Goal: Transaction & Acquisition: Purchase product/service

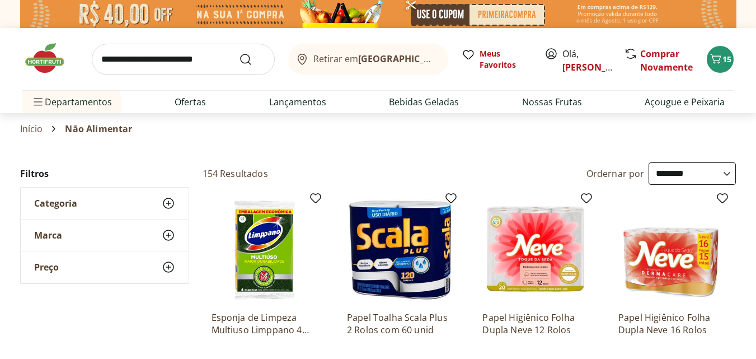
select select "**********"
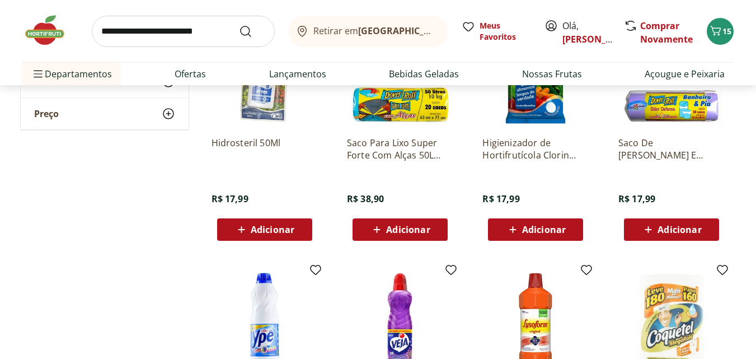
scroll to position [2194, 0]
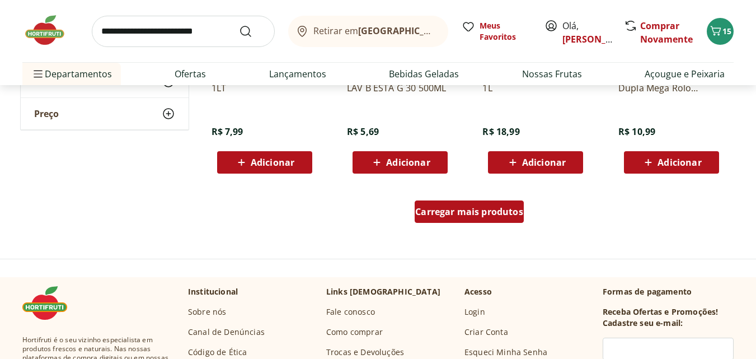
click at [498, 211] on span "Carregar mais produtos" at bounding box center [469, 211] width 108 height 9
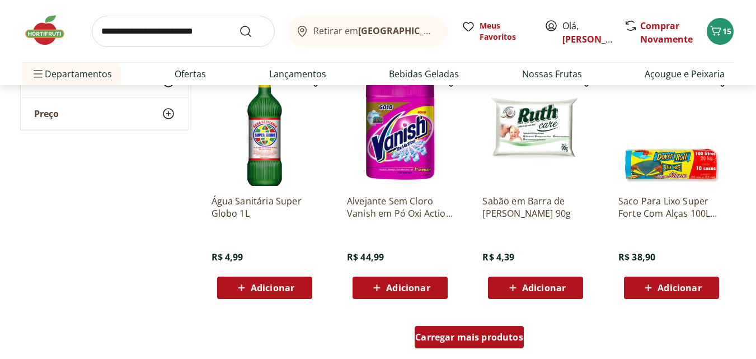
scroll to position [2821, 0]
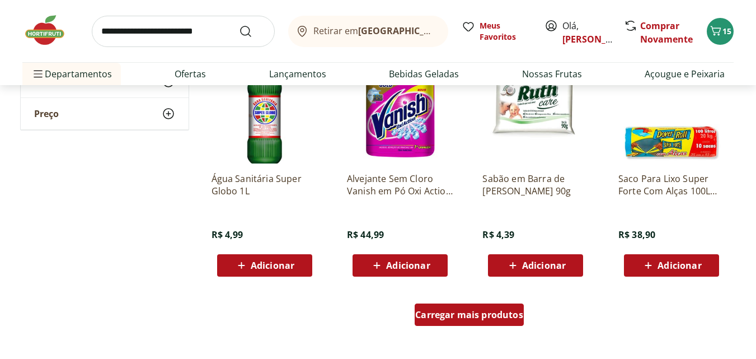
click at [493, 318] on span "Carregar mais produtos" at bounding box center [469, 314] width 108 height 9
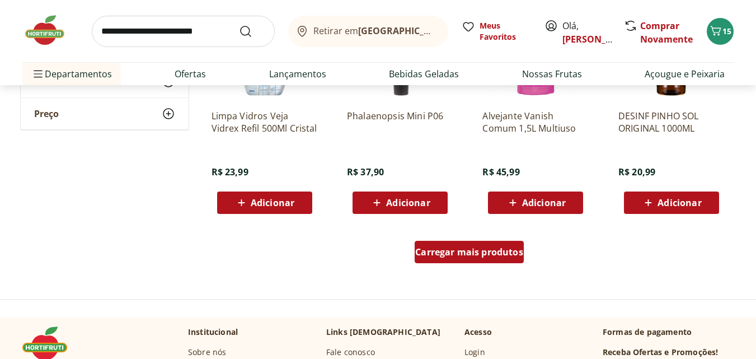
scroll to position [3649, 0]
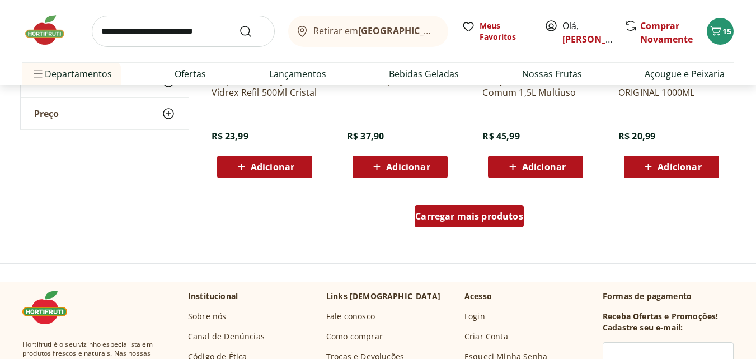
click at [470, 212] on span "Carregar mais produtos" at bounding box center [469, 216] width 108 height 9
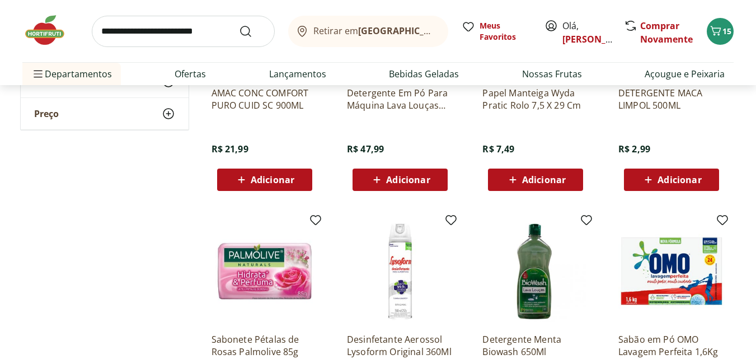
scroll to position [4119, 0]
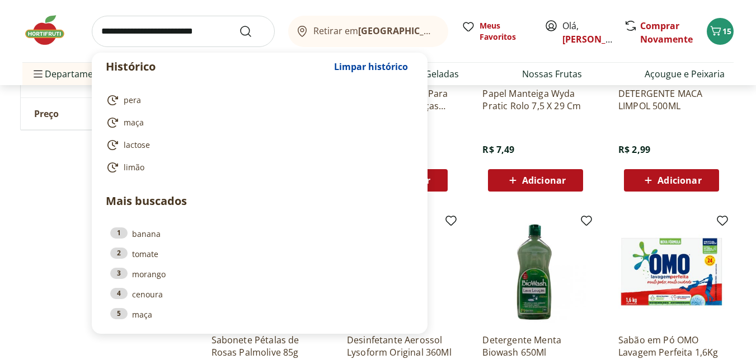
click at [150, 29] on input "search" at bounding box center [183, 31] width 183 height 31
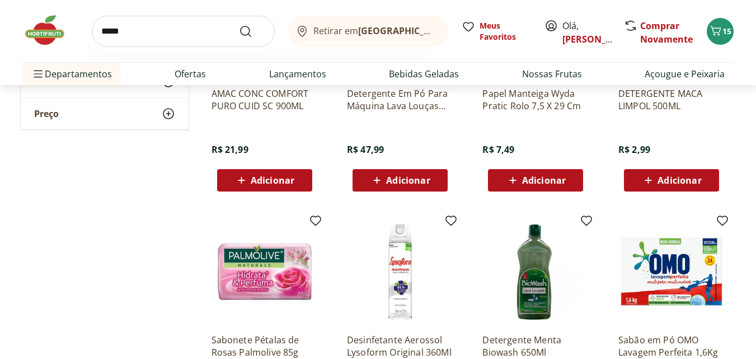
type input "*****"
click at [239, 25] on button "Submit Search" at bounding box center [252, 31] width 27 height 13
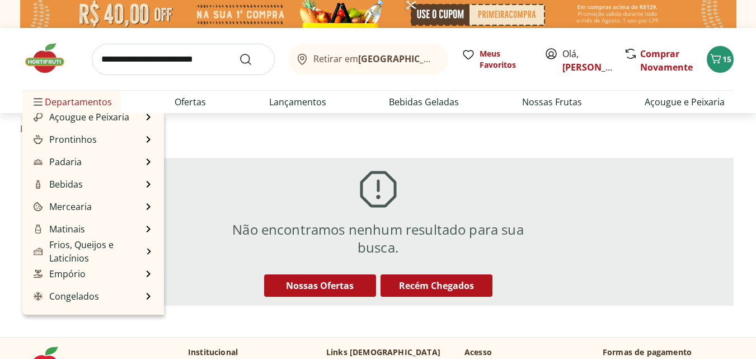
scroll to position [112, 0]
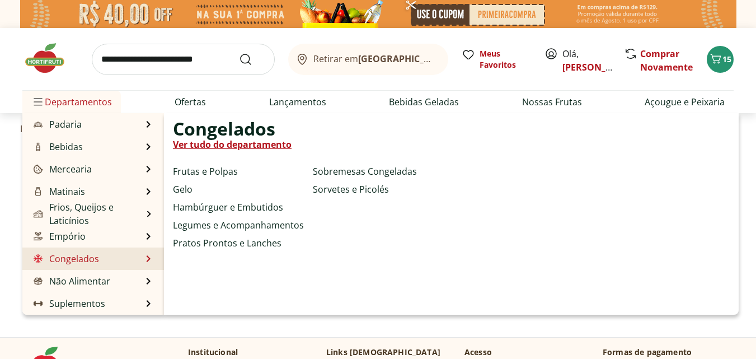
click at [87, 262] on link "Congelados" at bounding box center [65, 258] width 68 height 13
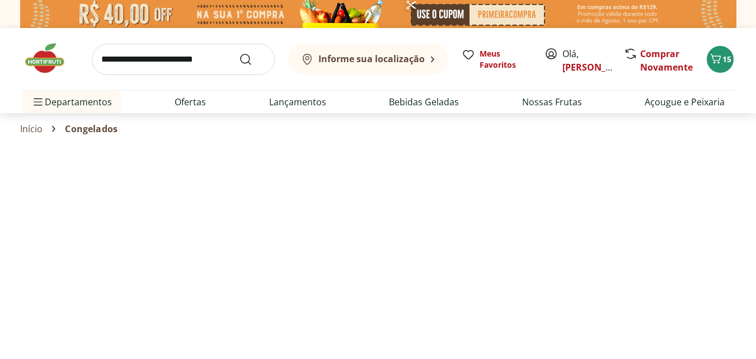
select select "**********"
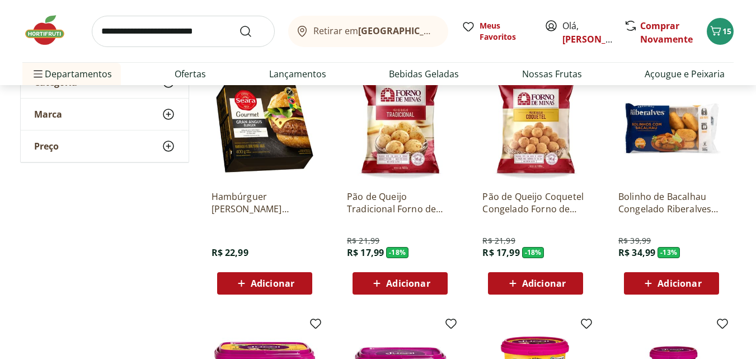
scroll to position [134, 0]
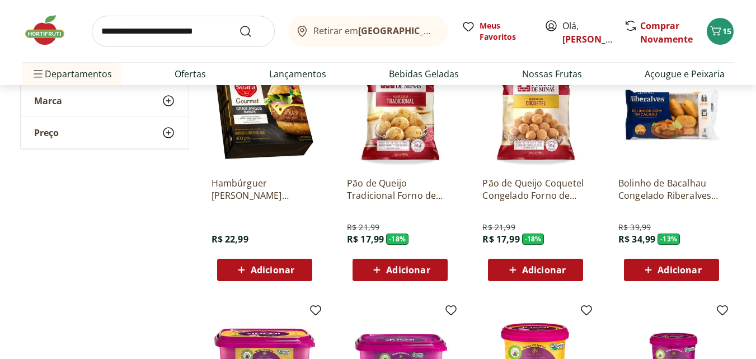
click at [405, 266] on span "Adicionar" at bounding box center [408, 269] width 44 height 9
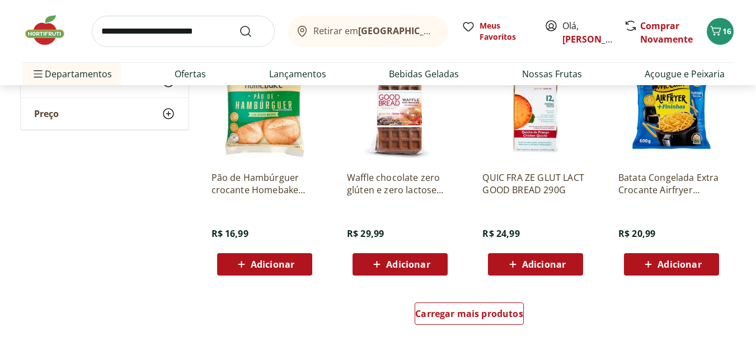
scroll to position [634, 0]
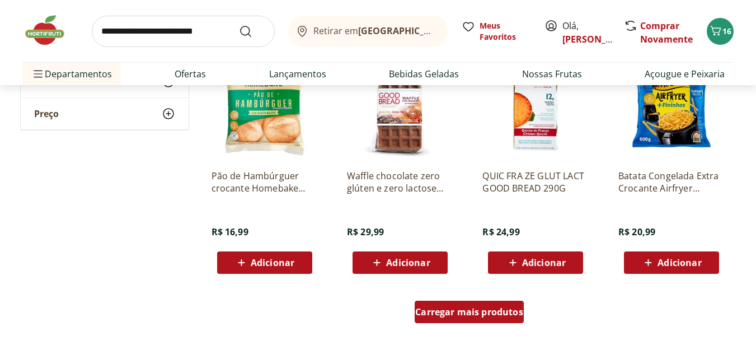
click at [472, 313] on span "Carregar mais produtos" at bounding box center [469, 311] width 108 height 9
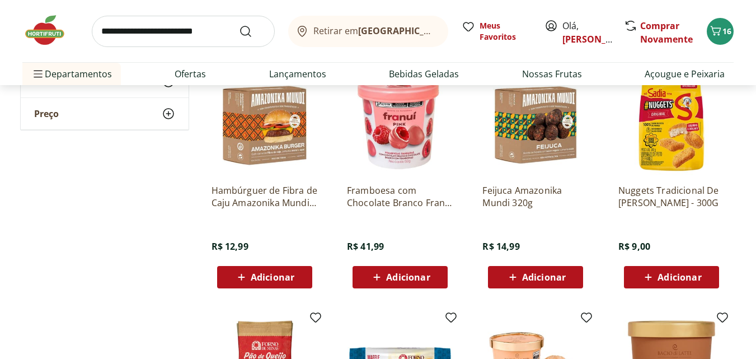
scroll to position [1104, 0]
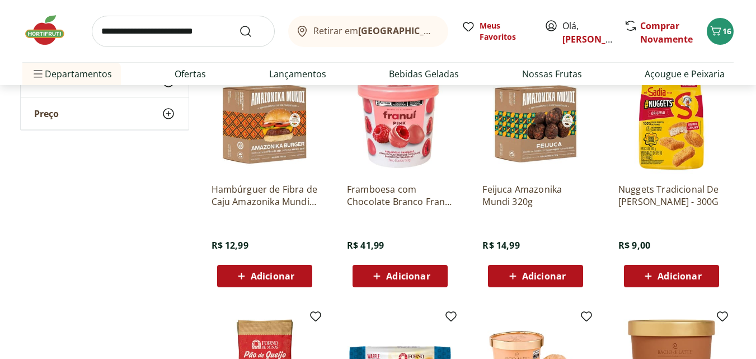
click at [548, 132] on img at bounding box center [535, 121] width 106 height 106
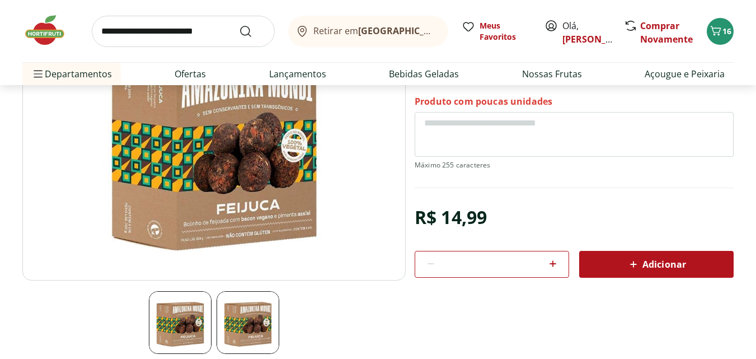
scroll to position [134, 0]
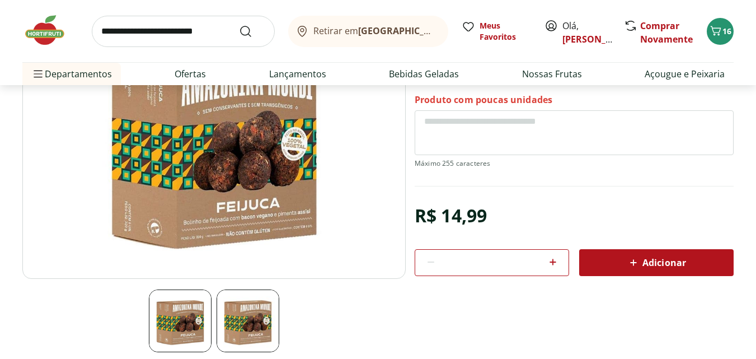
click at [655, 259] on span "Adicionar" at bounding box center [656, 262] width 59 height 13
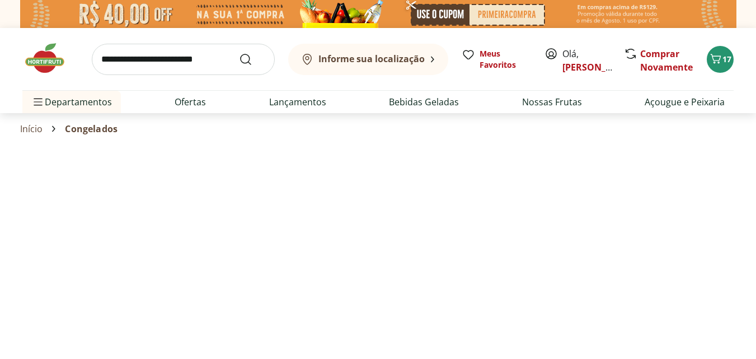
select select "**********"
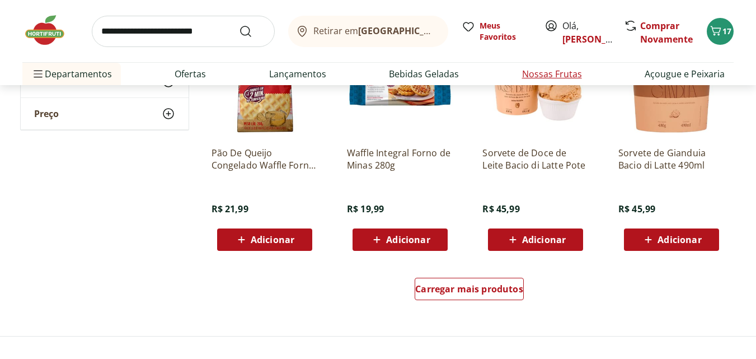
scroll to position [1388, 0]
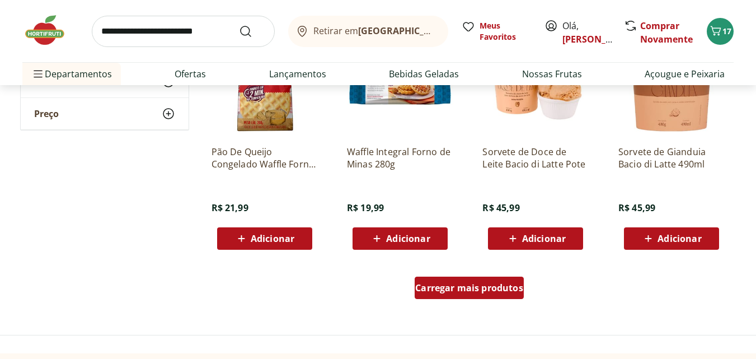
click at [470, 289] on span "Carregar mais produtos" at bounding box center [469, 287] width 108 height 9
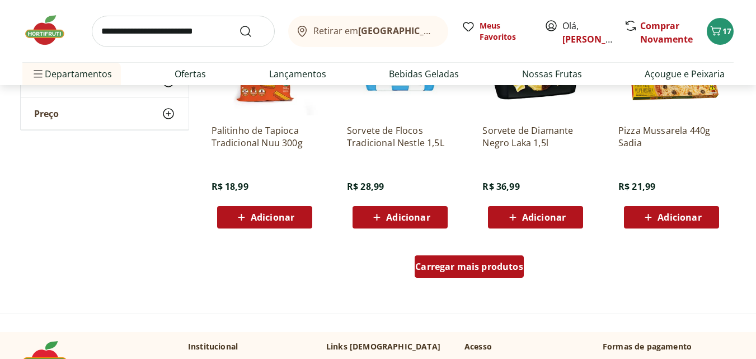
scroll to position [2149, 0]
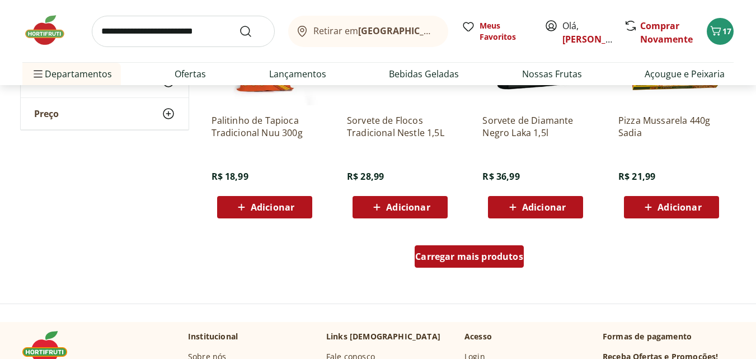
click at [488, 252] on span "Carregar mais produtos" at bounding box center [469, 256] width 108 height 9
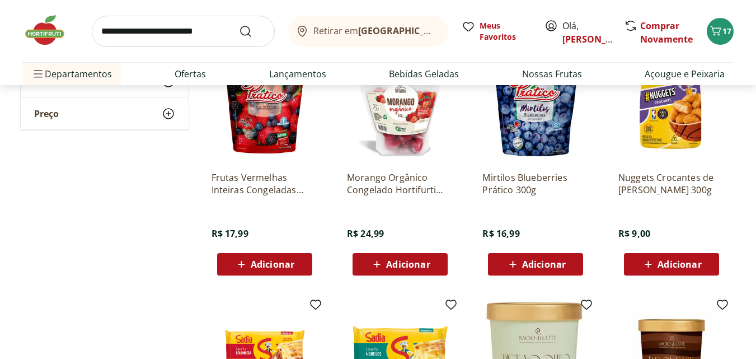
scroll to position [2574, 0]
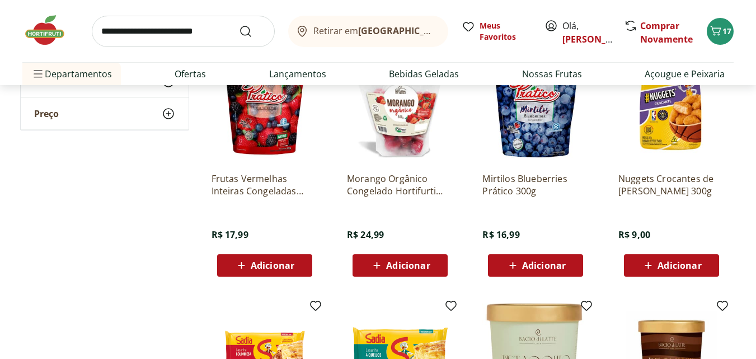
click at [660, 267] on span "Adicionar" at bounding box center [680, 265] width 44 height 9
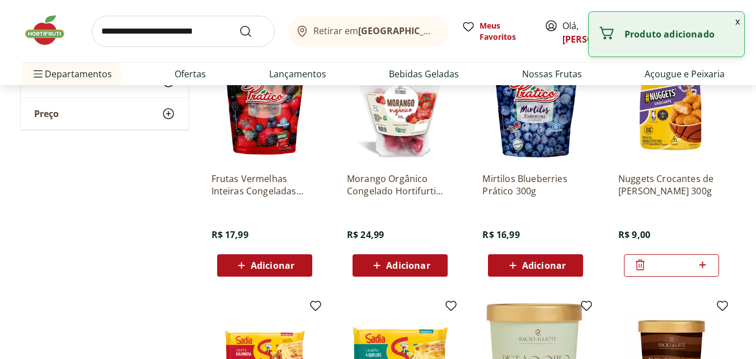
click at [703, 265] on icon at bounding box center [703, 264] width 7 height 7
type input "*"
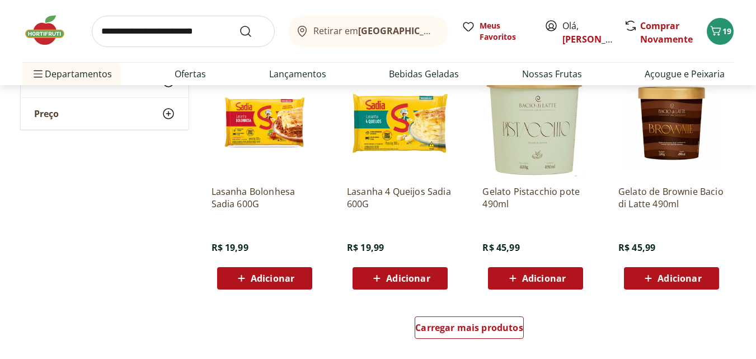
scroll to position [2932, 0]
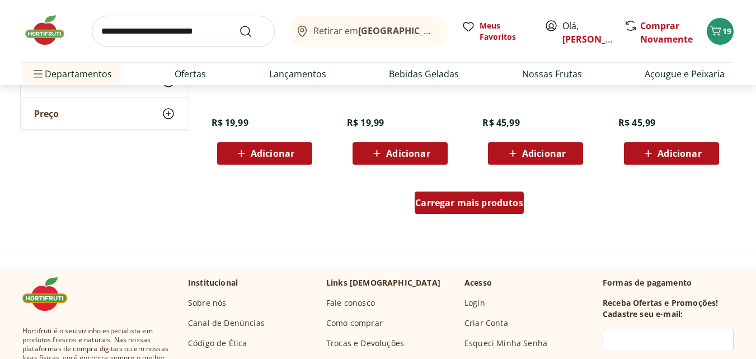
click at [510, 204] on span "Carregar mais produtos" at bounding box center [469, 202] width 108 height 9
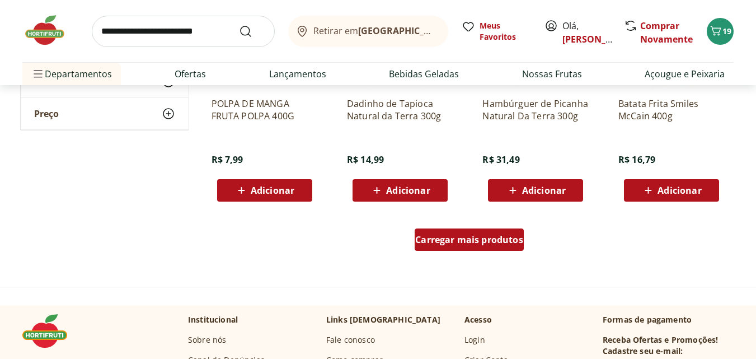
scroll to position [3626, 0]
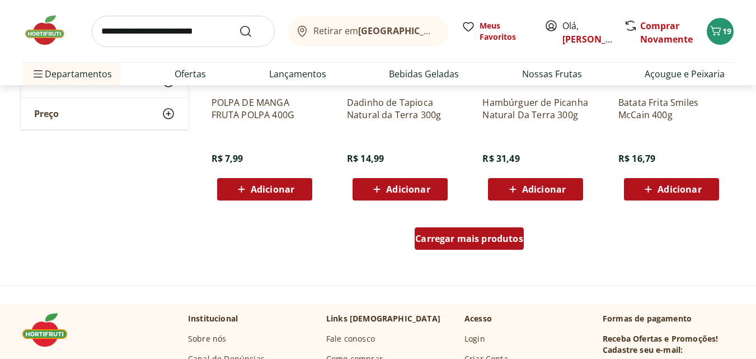
click at [488, 234] on span "Carregar mais produtos" at bounding box center [469, 238] width 108 height 9
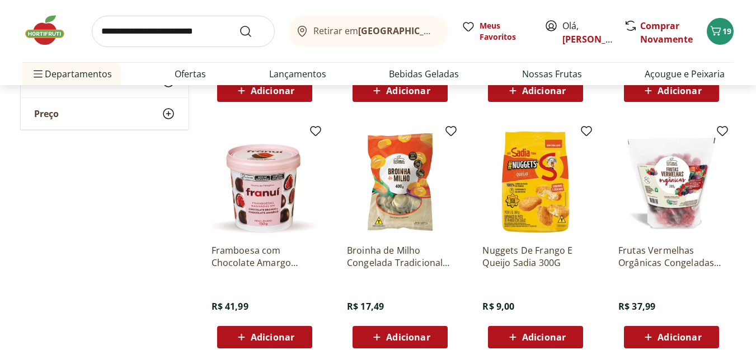
scroll to position [4231, 0]
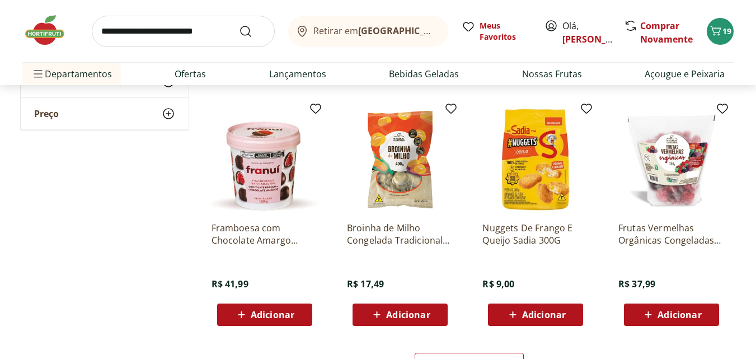
click at [390, 307] on div "Adicionar" at bounding box center [400, 314] width 77 height 20
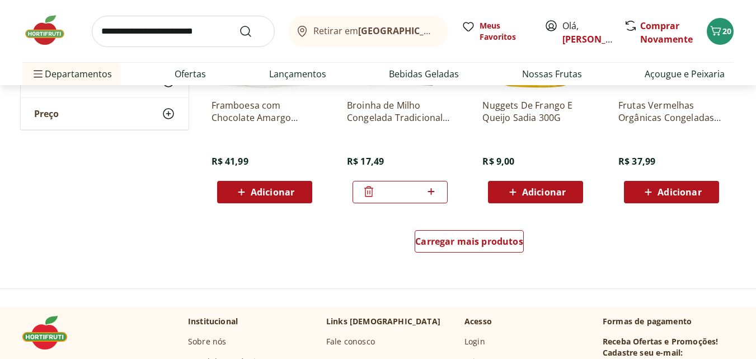
scroll to position [4365, 0]
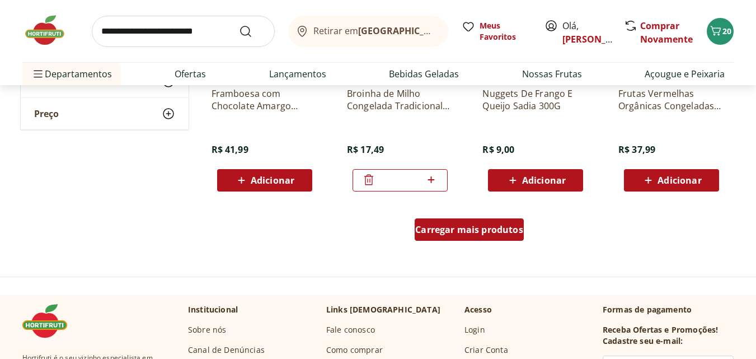
click at [498, 226] on span "Carregar mais produtos" at bounding box center [469, 229] width 108 height 9
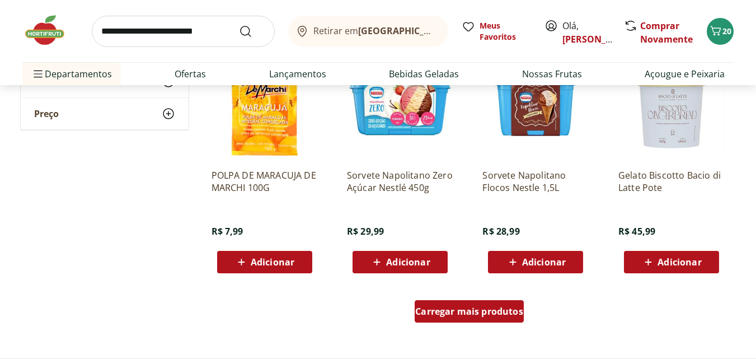
scroll to position [5014, 0]
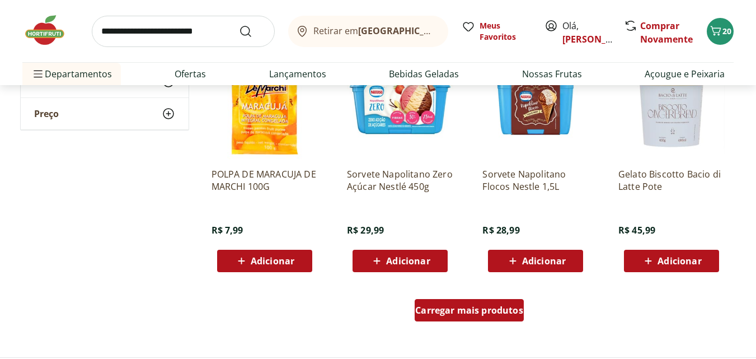
click at [495, 309] on span "Carregar mais produtos" at bounding box center [469, 310] width 108 height 9
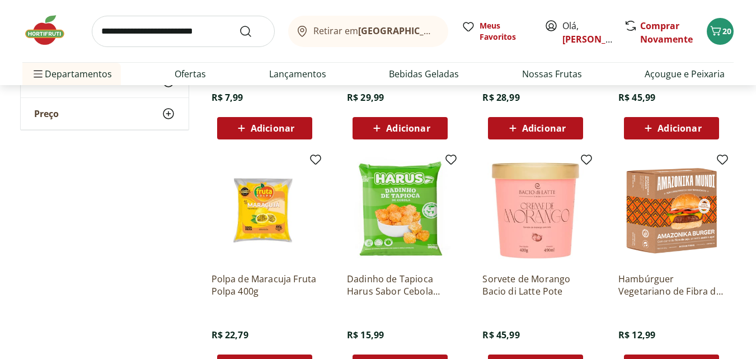
scroll to position [5216, 0]
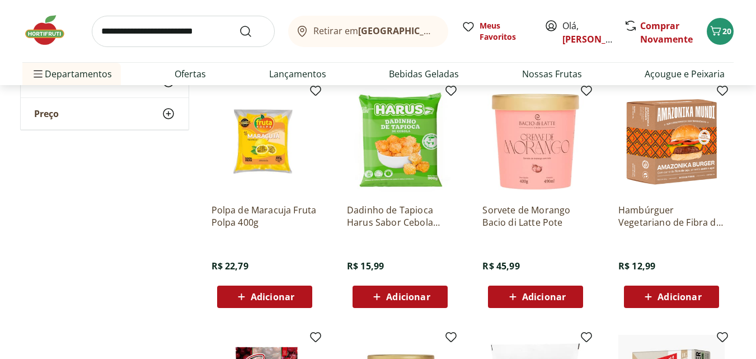
click at [679, 152] on img at bounding box center [671, 141] width 106 height 106
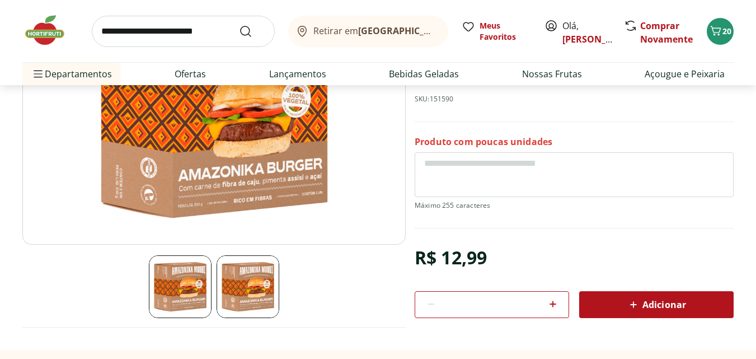
scroll to position [157, 0]
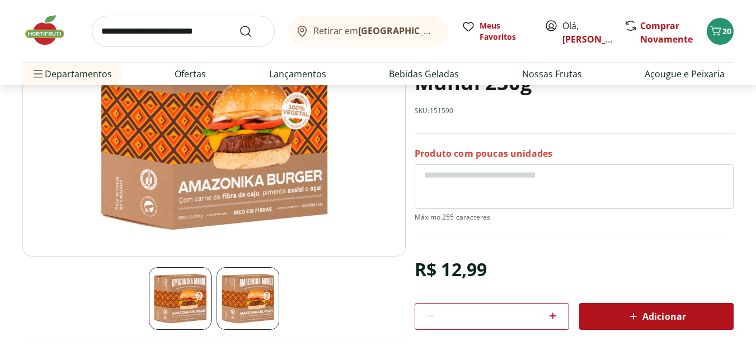
click at [220, 157] on img at bounding box center [213, 122] width 383 height 269
click at [661, 321] on span "Adicionar" at bounding box center [656, 315] width 59 height 13
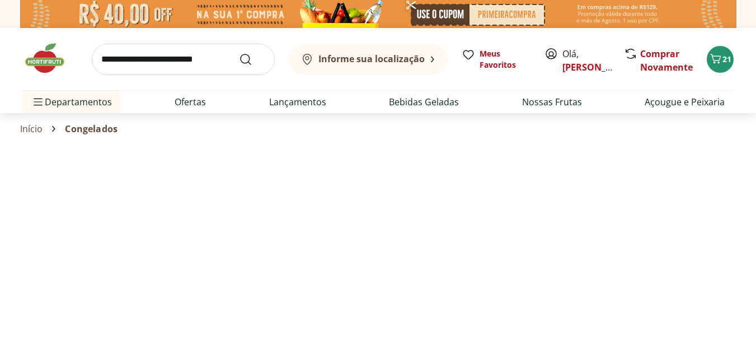
select select "**********"
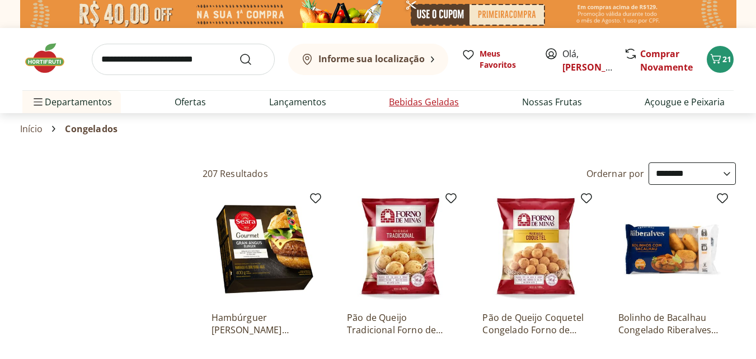
type input "*"
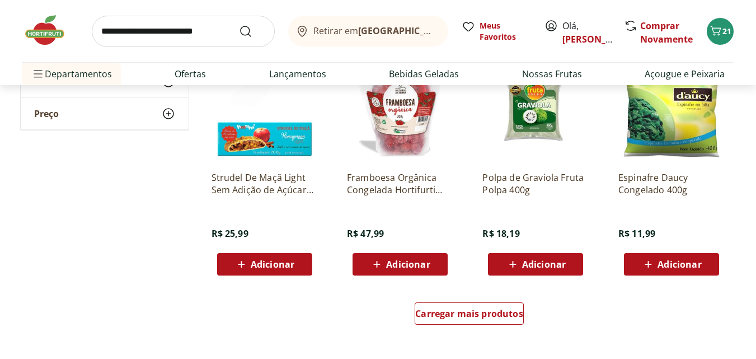
scroll to position [5726, 0]
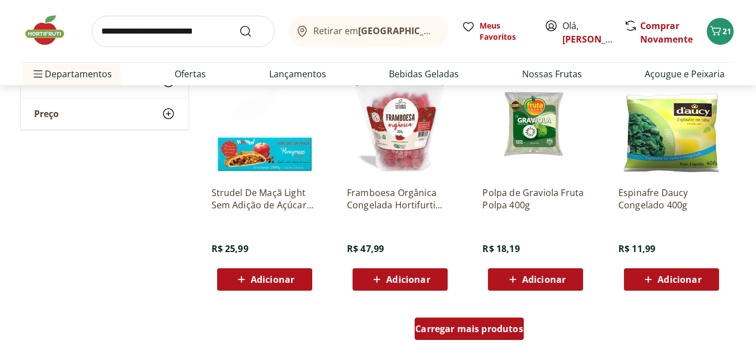
click at [489, 340] on link "Carregar mais produtos" at bounding box center [469, 330] width 109 height 27
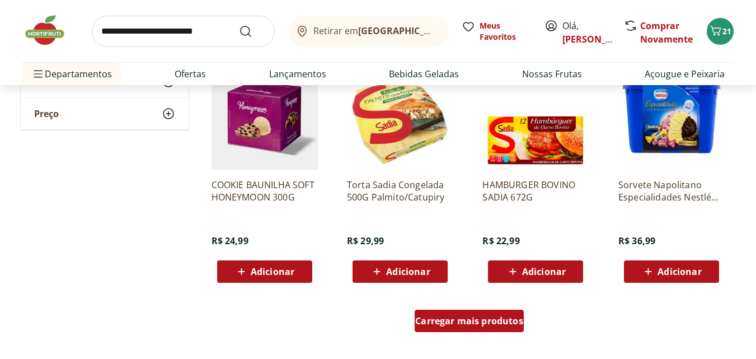
scroll to position [6464, 0]
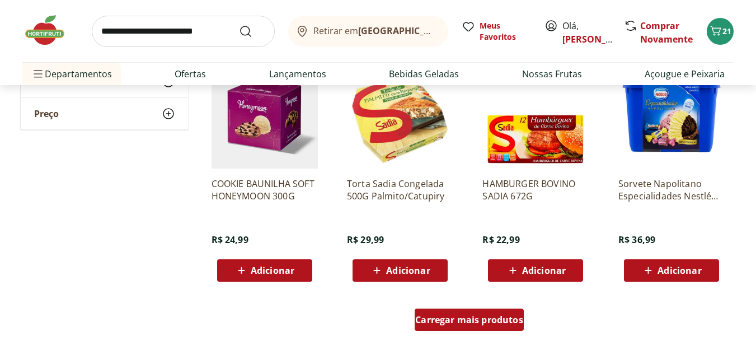
click at [460, 326] on div "Carregar mais produtos" at bounding box center [469, 319] width 109 height 22
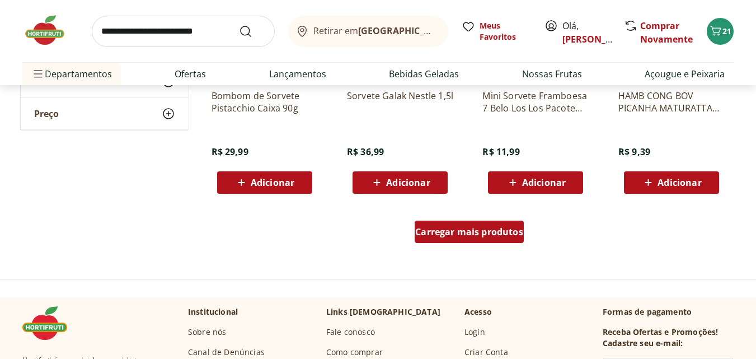
scroll to position [7382, 0]
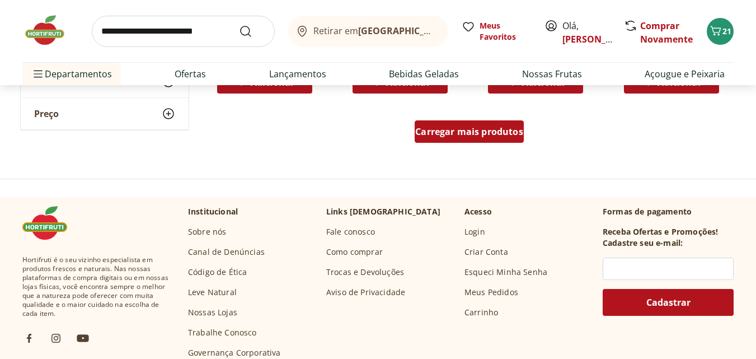
click at [467, 143] on div "Carregar mais produtos" at bounding box center [469, 131] width 109 height 22
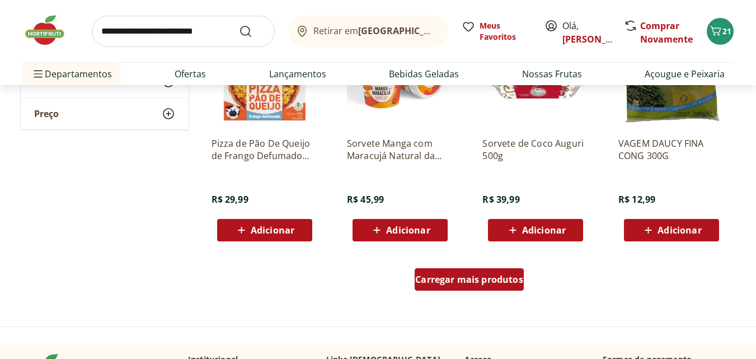
scroll to position [8076, 0]
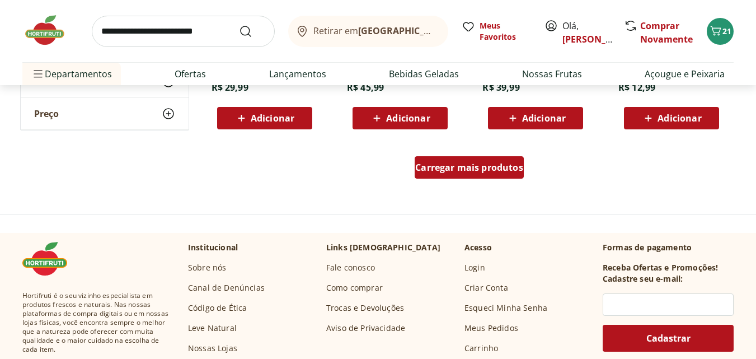
click at [470, 170] on span "Carregar mais produtos" at bounding box center [469, 167] width 108 height 9
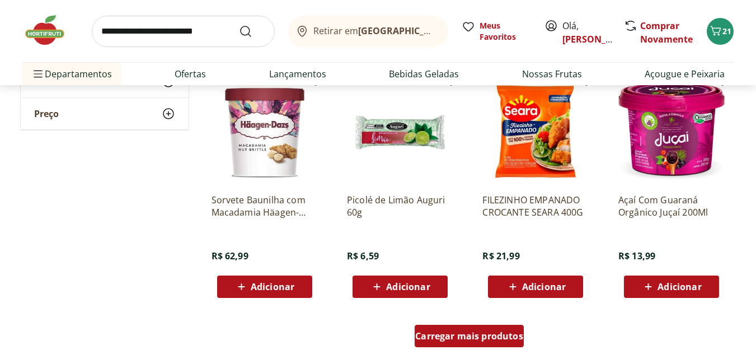
scroll to position [8636, 0]
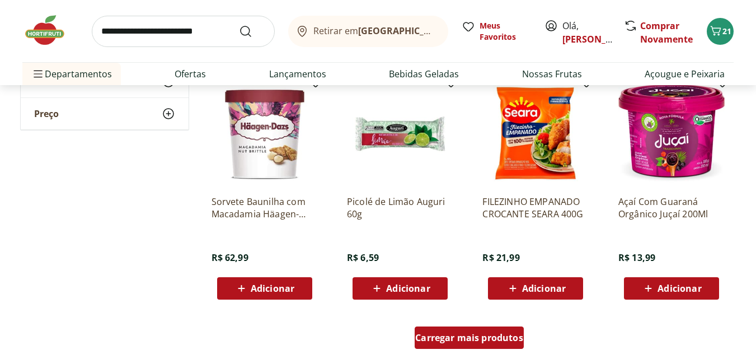
click at [461, 340] on span "Carregar mais produtos" at bounding box center [469, 337] width 108 height 9
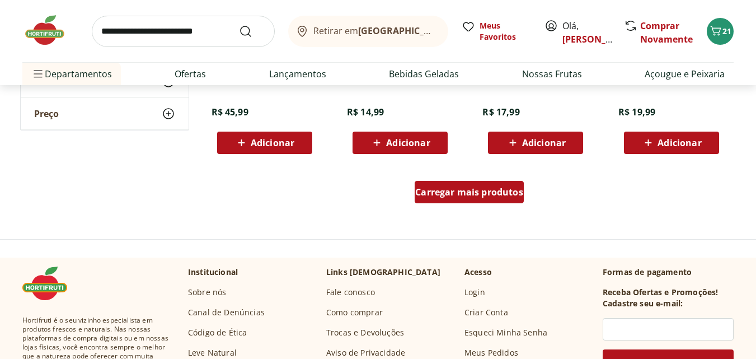
scroll to position [9464, 0]
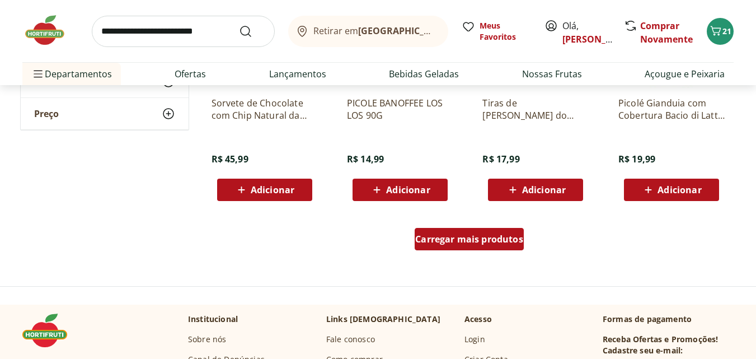
click at [497, 246] on div "Carregar mais produtos" at bounding box center [469, 239] width 109 height 22
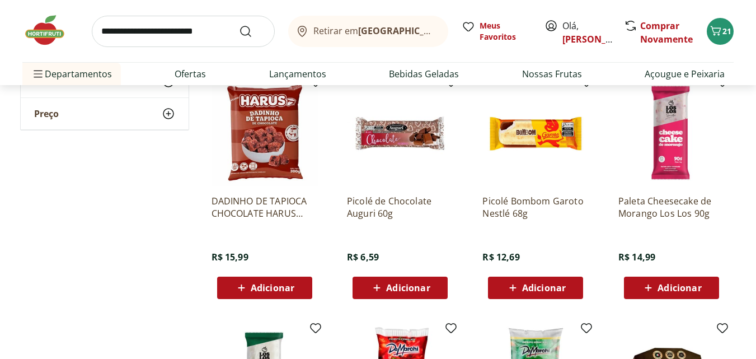
scroll to position [9621, 0]
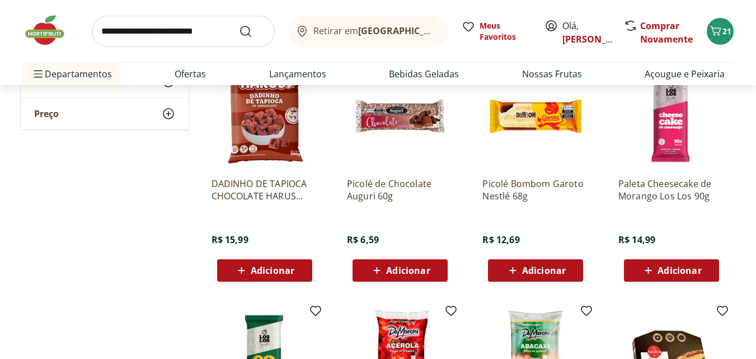
click at [268, 270] on span "Adicionar" at bounding box center [273, 270] width 44 height 9
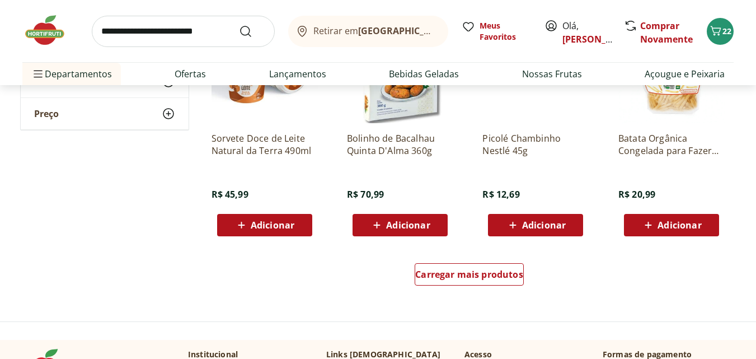
scroll to position [10180, 0]
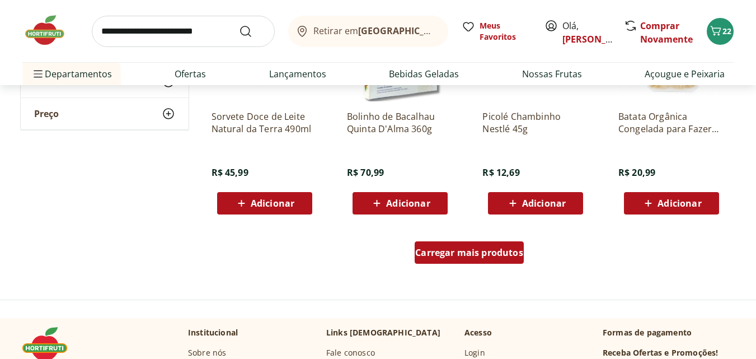
click at [517, 257] on span "Carregar mais produtos" at bounding box center [469, 252] width 108 height 9
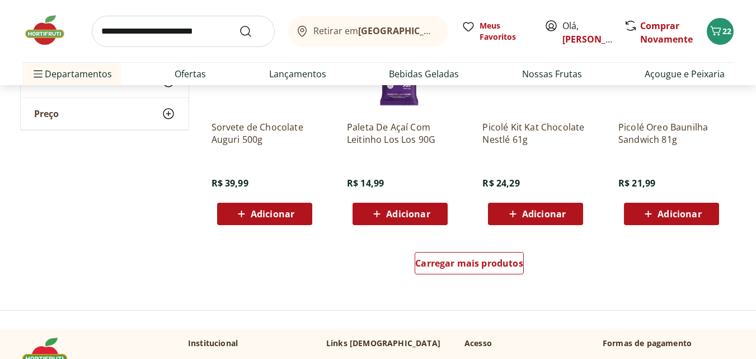
scroll to position [10904, 0]
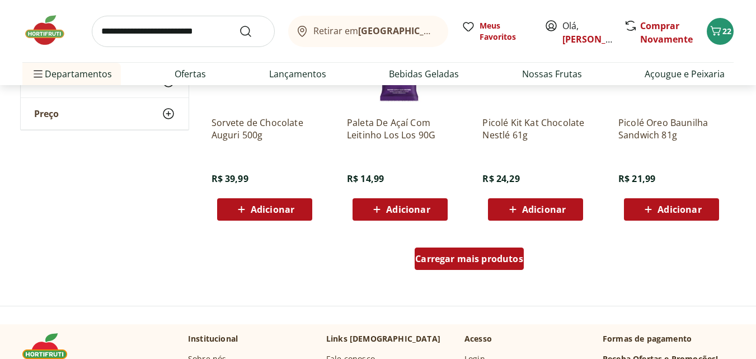
click at [457, 260] on span "Carregar mais produtos" at bounding box center [469, 258] width 108 height 9
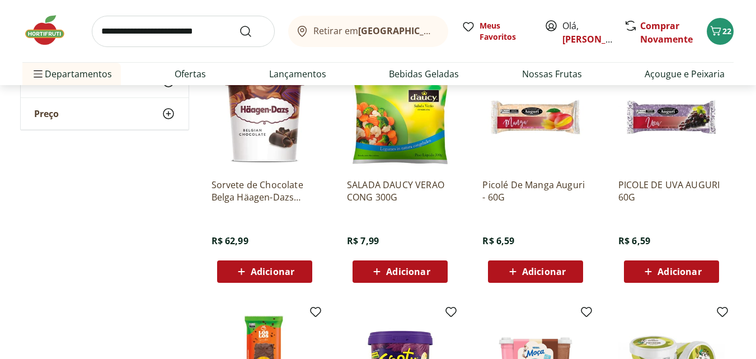
scroll to position [8889, 0]
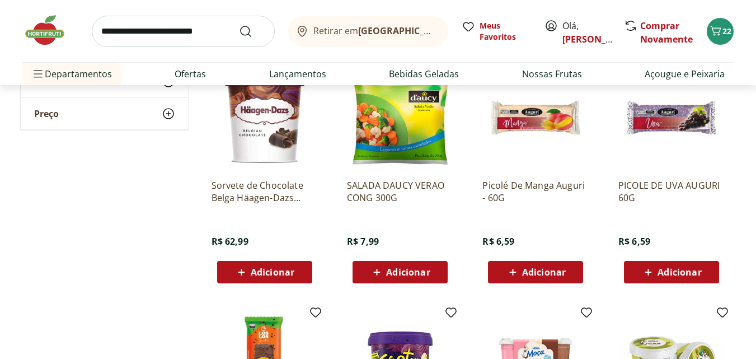
click at [543, 161] on img at bounding box center [535, 117] width 106 height 106
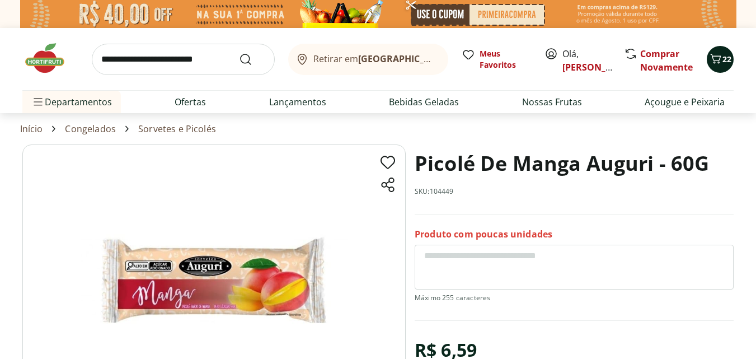
click at [726, 62] on span "22" at bounding box center [726, 59] width 9 height 11
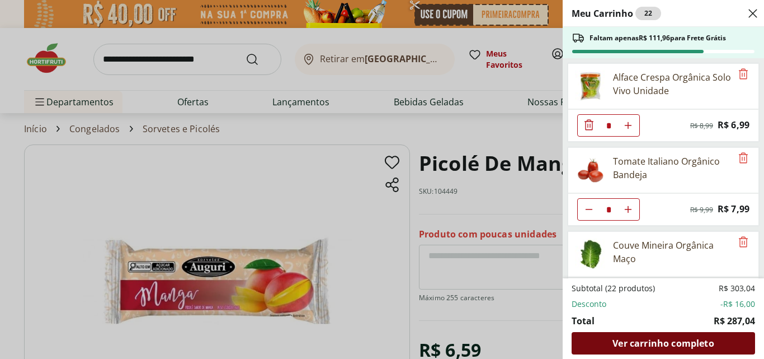
click at [636, 343] on span "Ver carrinho completo" at bounding box center [663, 343] width 101 height 9
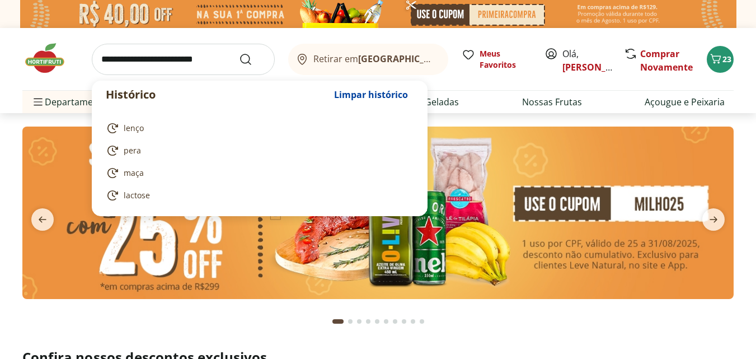
click at [135, 60] on input "search" at bounding box center [183, 59] width 183 height 31
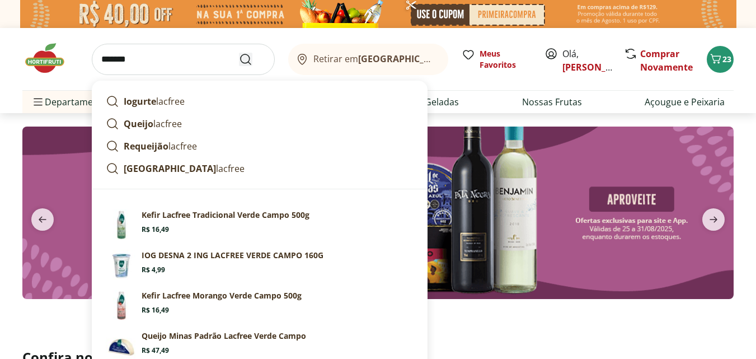
type input "*******"
click at [247, 60] on icon "Submit Search" at bounding box center [245, 59] width 13 height 13
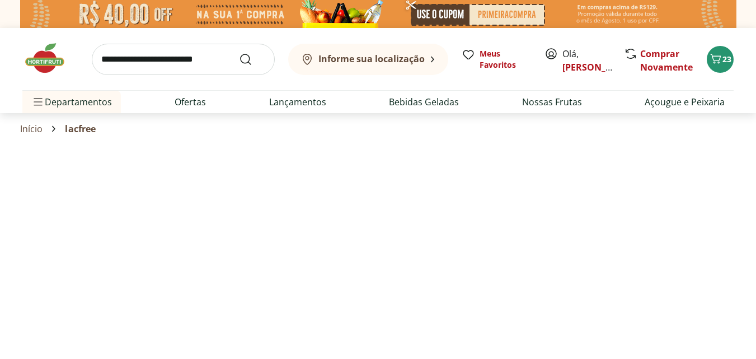
select select "**********"
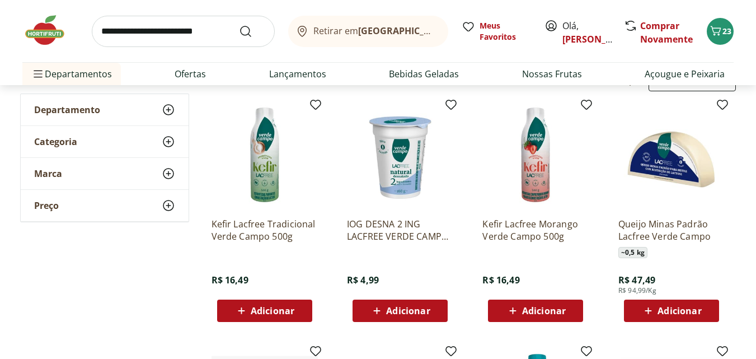
scroll to position [157, 0]
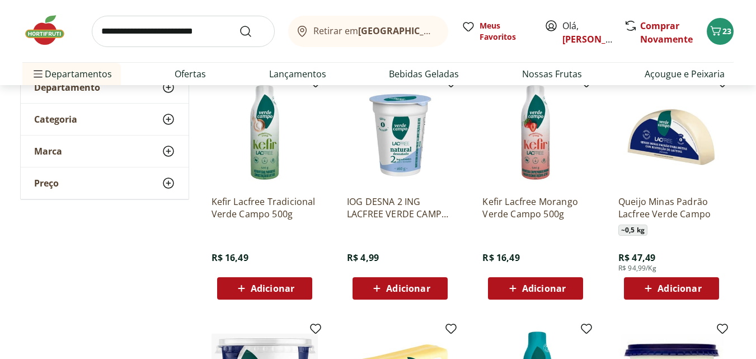
click at [642, 293] on icon at bounding box center [648, 287] width 14 height 13
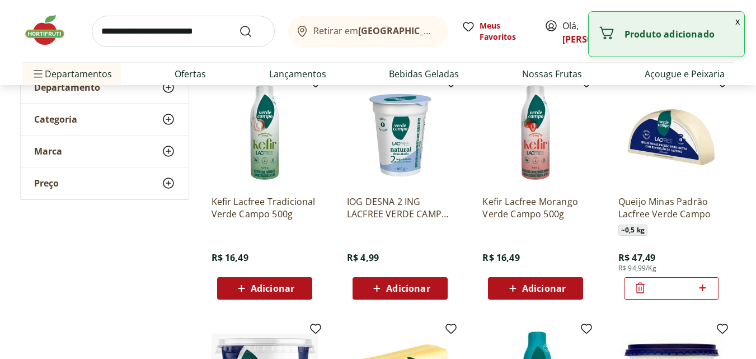
click at [705, 284] on icon at bounding box center [703, 287] width 14 height 13
type input "*"
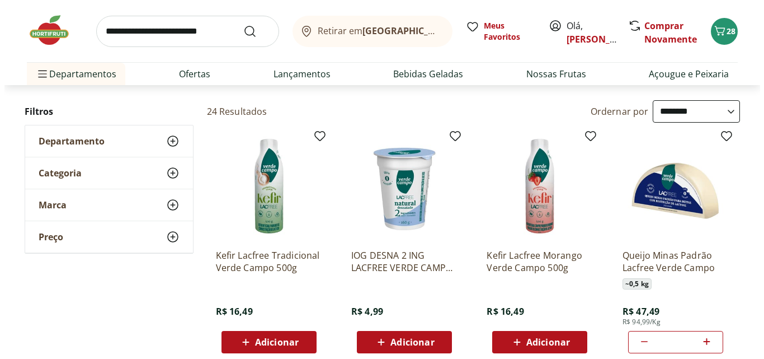
scroll to position [0, 0]
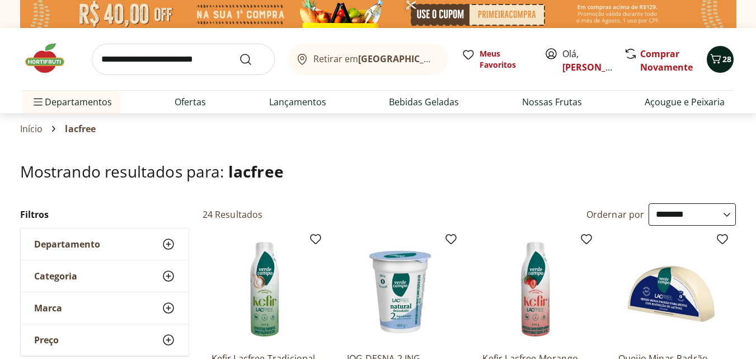
click at [725, 54] on span "28" at bounding box center [726, 59] width 9 height 11
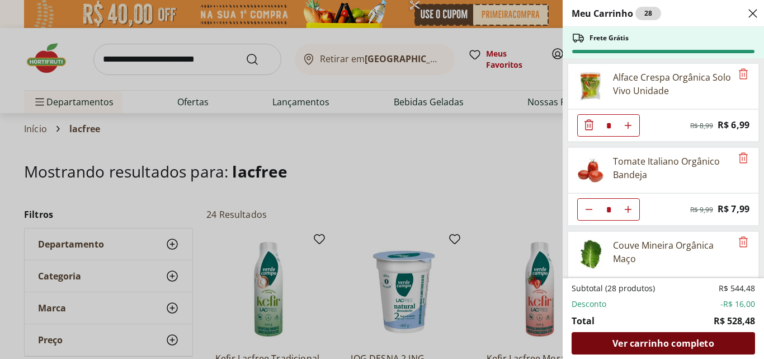
click at [725, 337] on div "Ver carrinho completo" at bounding box center [664, 343] width 184 height 22
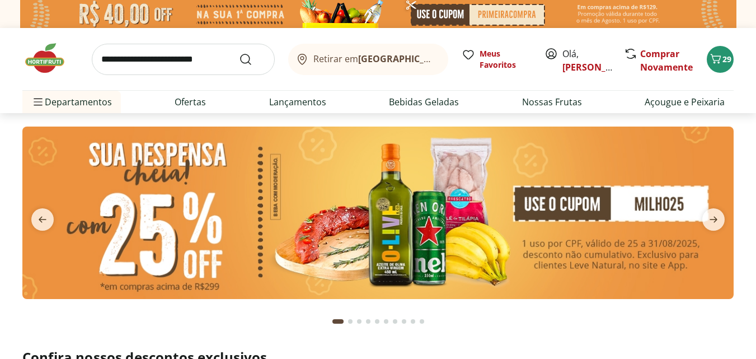
click at [163, 51] on input "search" at bounding box center [183, 59] width 183 height 31
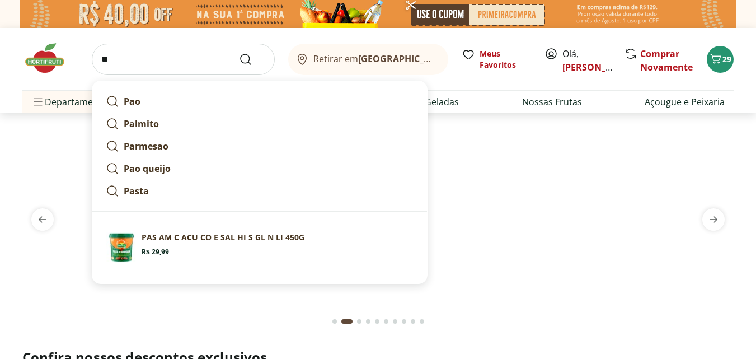
type input "*"
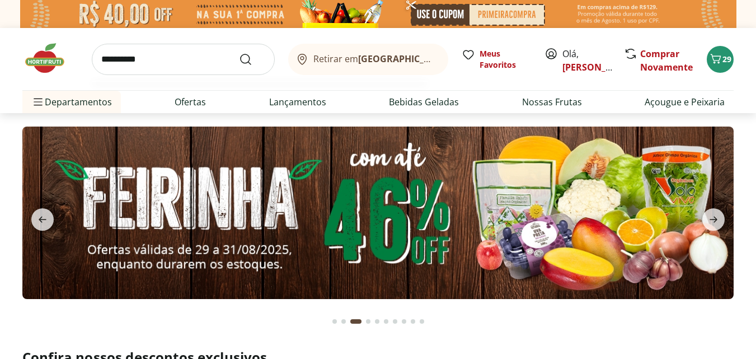
type input "**********"
click at [239, 53] on button "Submit Search" at bounding box center [252, 59] width 27 height 13
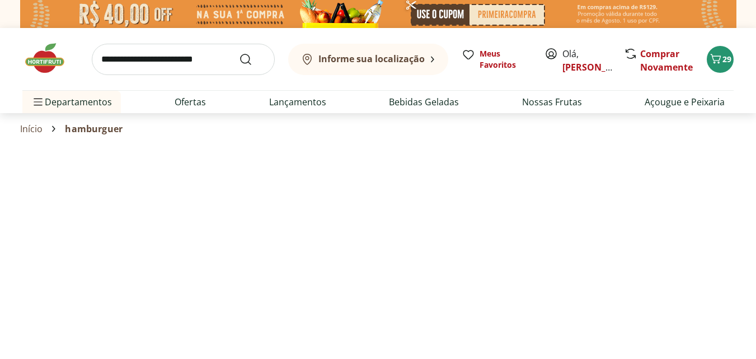
select select "**********"
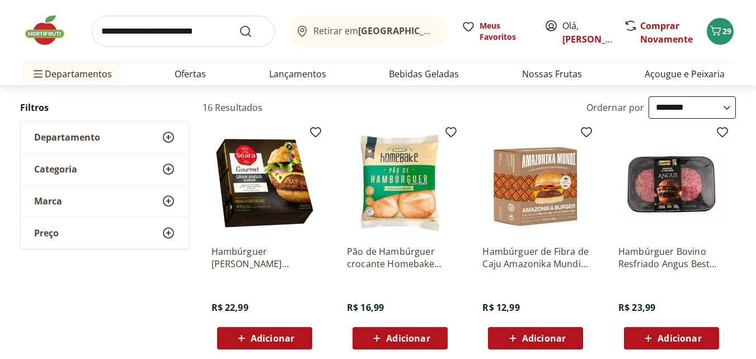
scroll to position [112, 0]
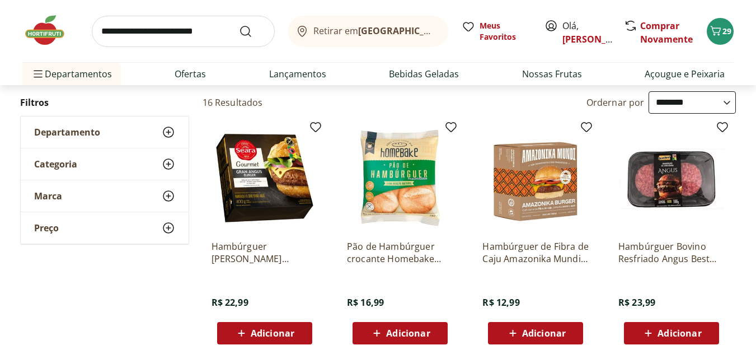
click at [417, 331] on span "Adicionar" at bounding box center [408, 333] width 44 height 9
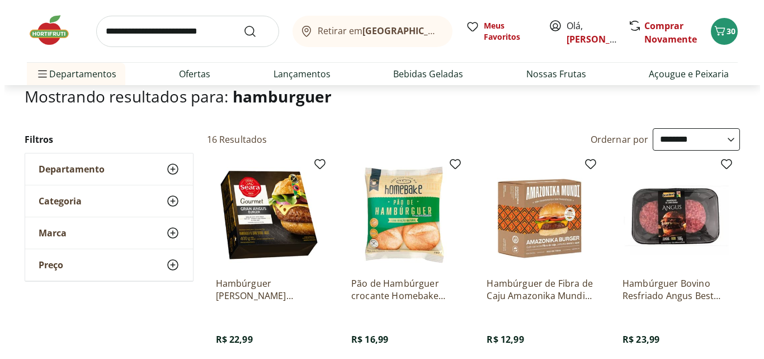
scroll to position [67, 0]
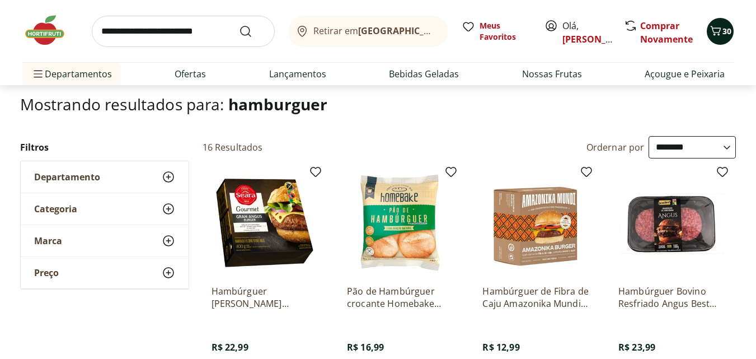
click at [716, 25] on icon "Carrinho" at bounding box center [715, 30] width 13 height 13
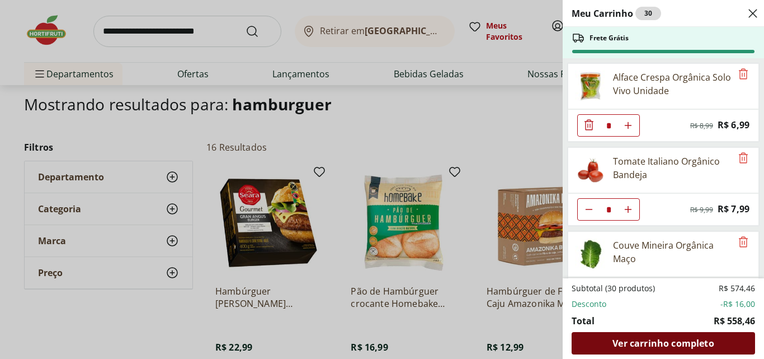
click at [643, 339] on span "Ver carrinho completo" at bounding box center [663, 343] width 101 height 9
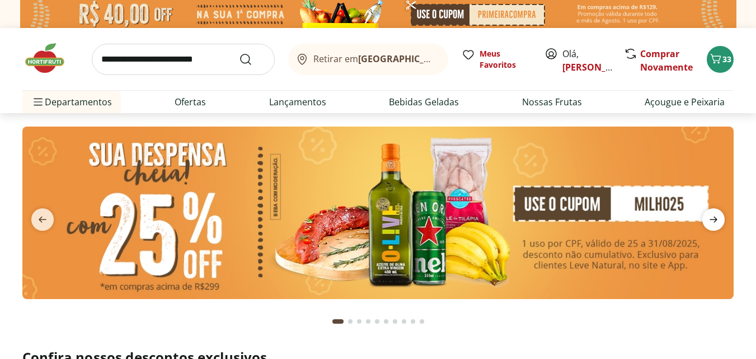
click at [710, 219] on icon "next" at bounding box center [713, 219] width 13 height 13
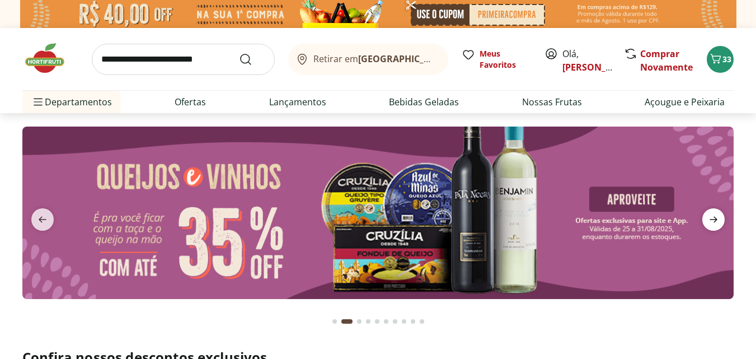
click at [710, 219] on icon "next" at bounding box center [713, 219] width 13 height 13
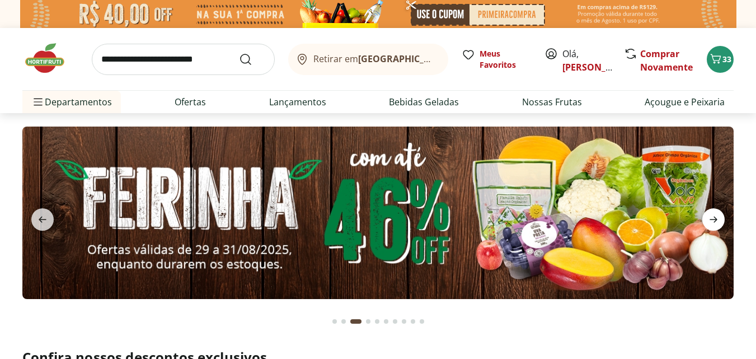
click at [710, 219] on icon "next" at bounding box center [713, 219] width 13 height 13
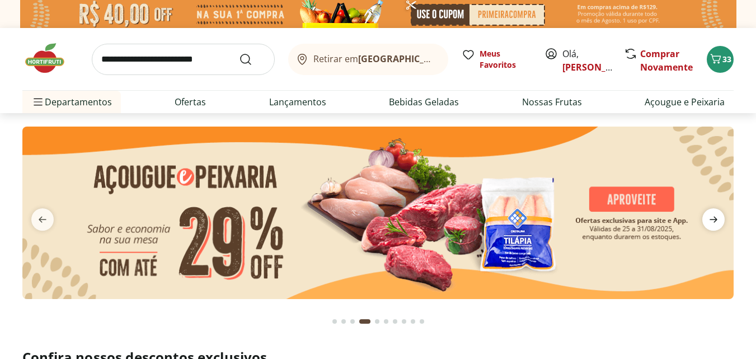
click at [710, 219] on icon "next" at bounding box center [713, 219] width 13 height 13
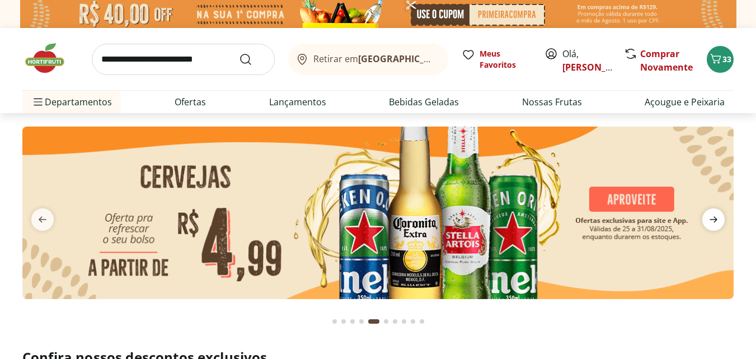
click at [710, 219] on icon "next" at bounding box center [713, 219] width 13 height 13
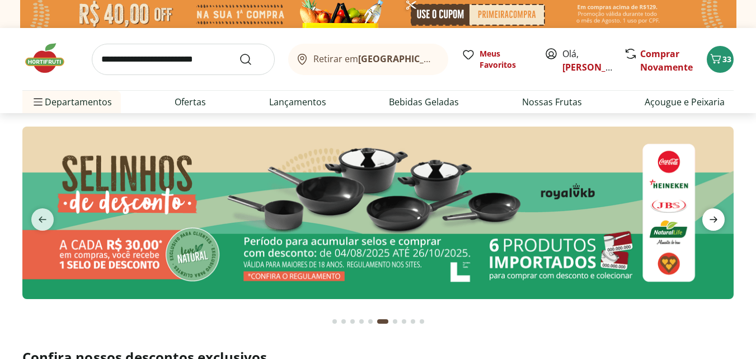
click at [710, 219] on icon "next" at bounding box center [713, 219] width 13 height 13
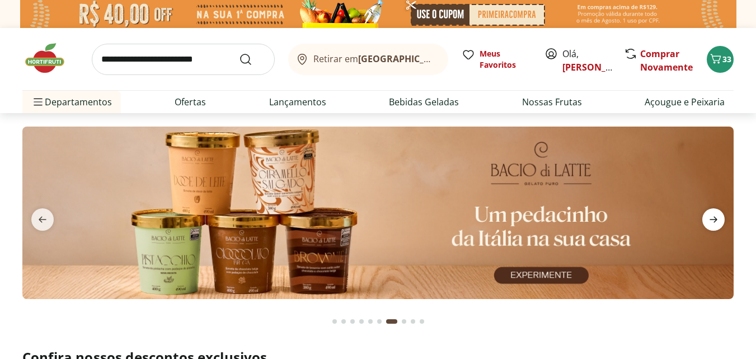
click at [710, 219] on icon "next" at bounding box center [713, 219] width 13 height 13
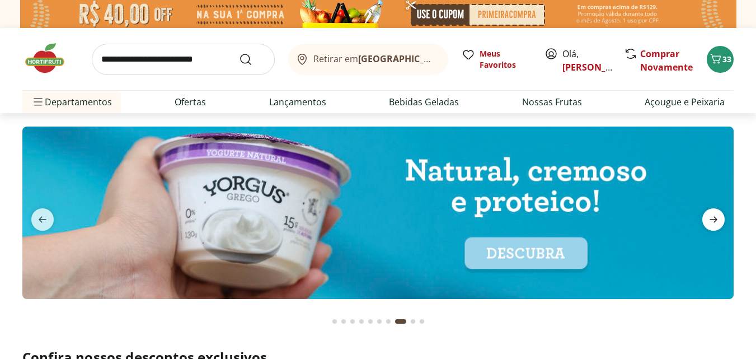
click at [710, 219] on icon "next" at bounding box center [713, 219] width 13 height 13
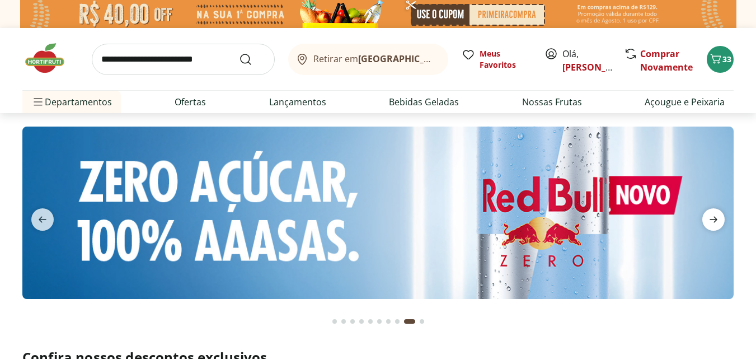
click at [710, 219] on icon "next" at bounding box center [713, 219] width 13 height 13
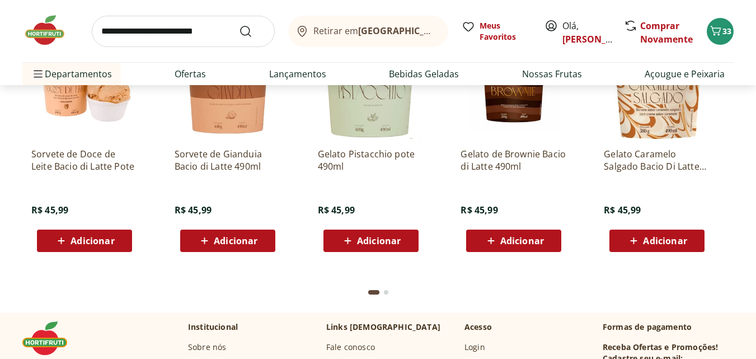
scroll to position [3044, 0]
